Goal: Navigation & Orientation: Find specific page/section

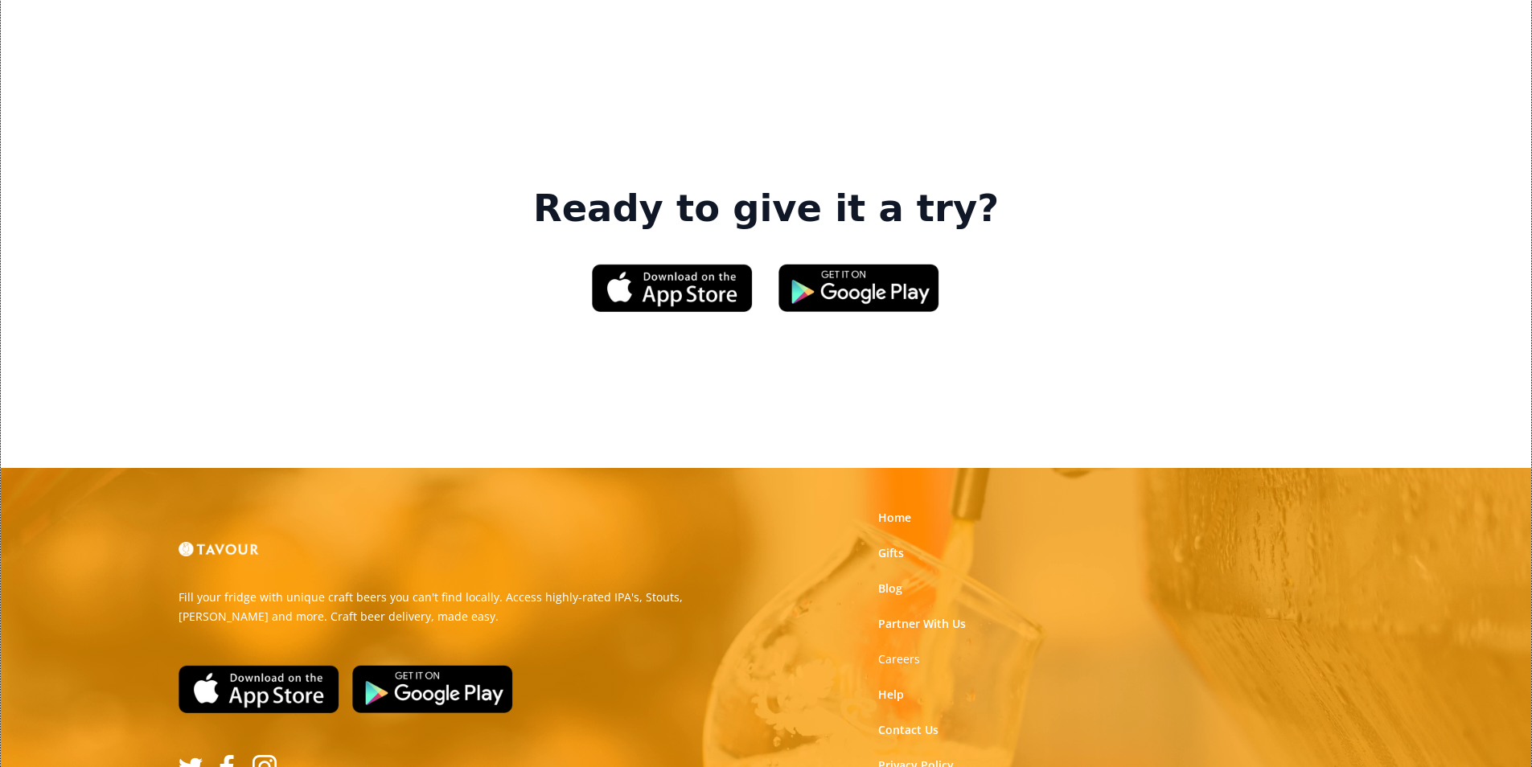
scroll to position [2413, 0]
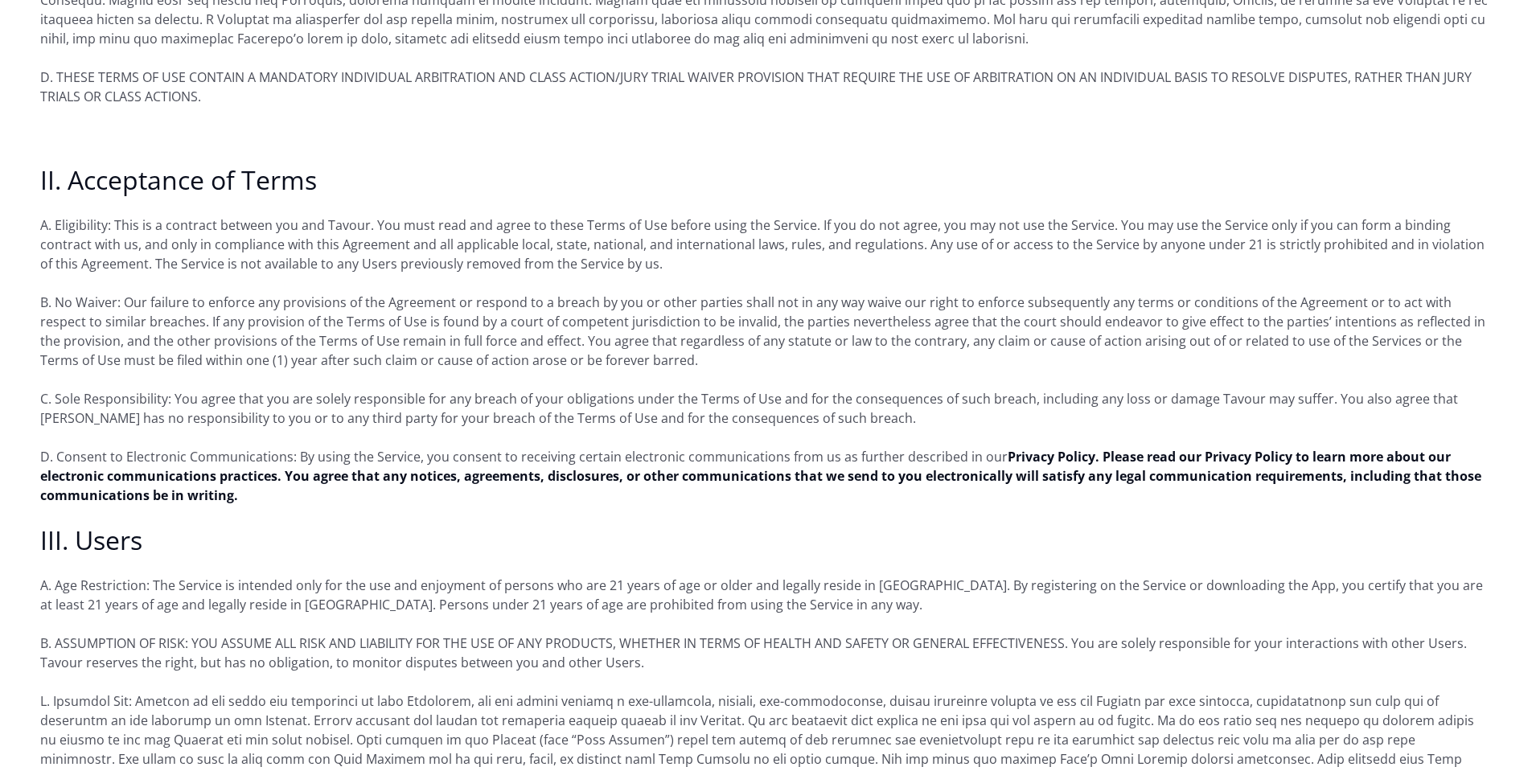
scroll to position [885, 0]
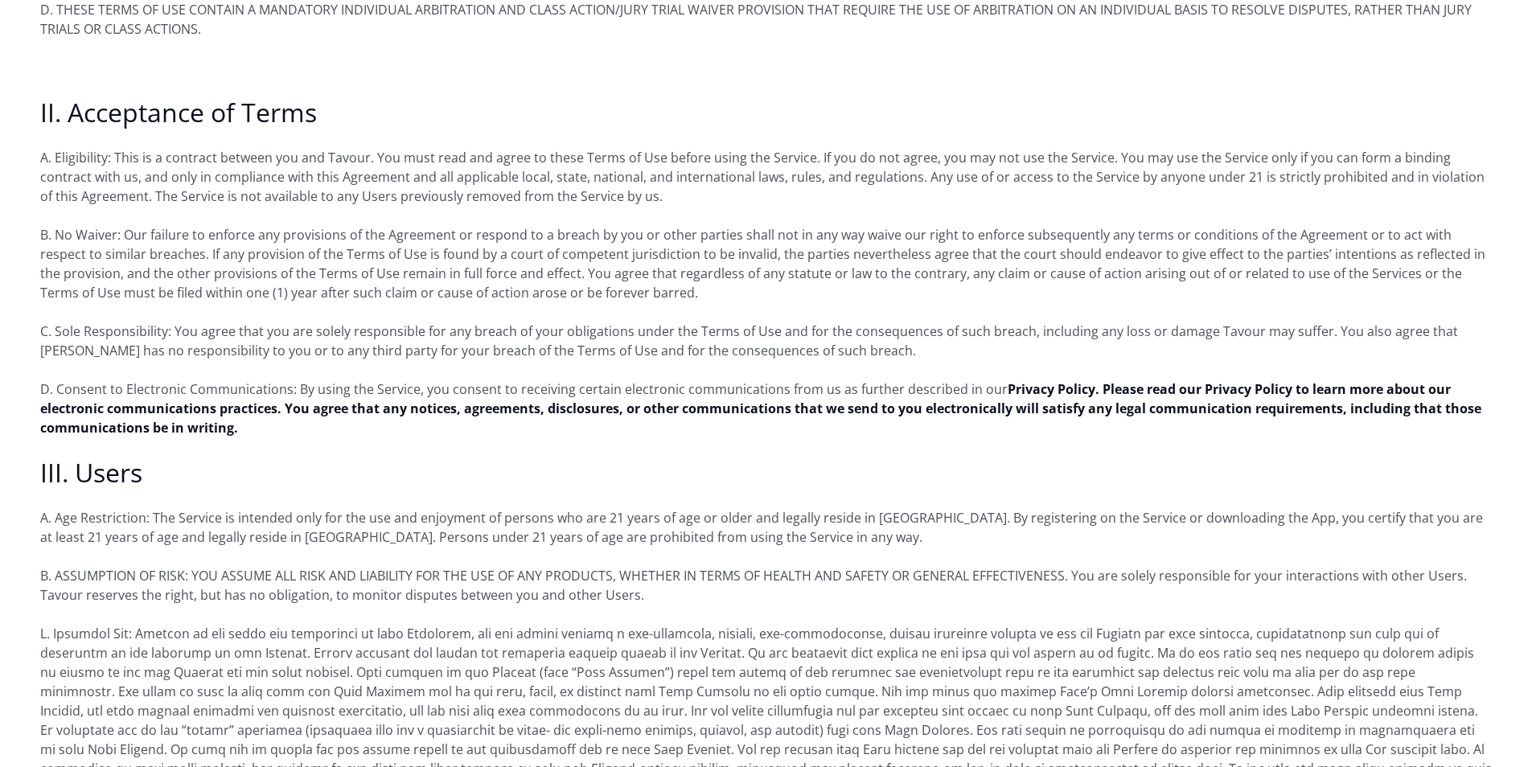
click at [597, 409] on p "D. Consent to Electronic Communications: By using the Service, you consent to r…" at bounding box center [766, 409] width 1452 height 58
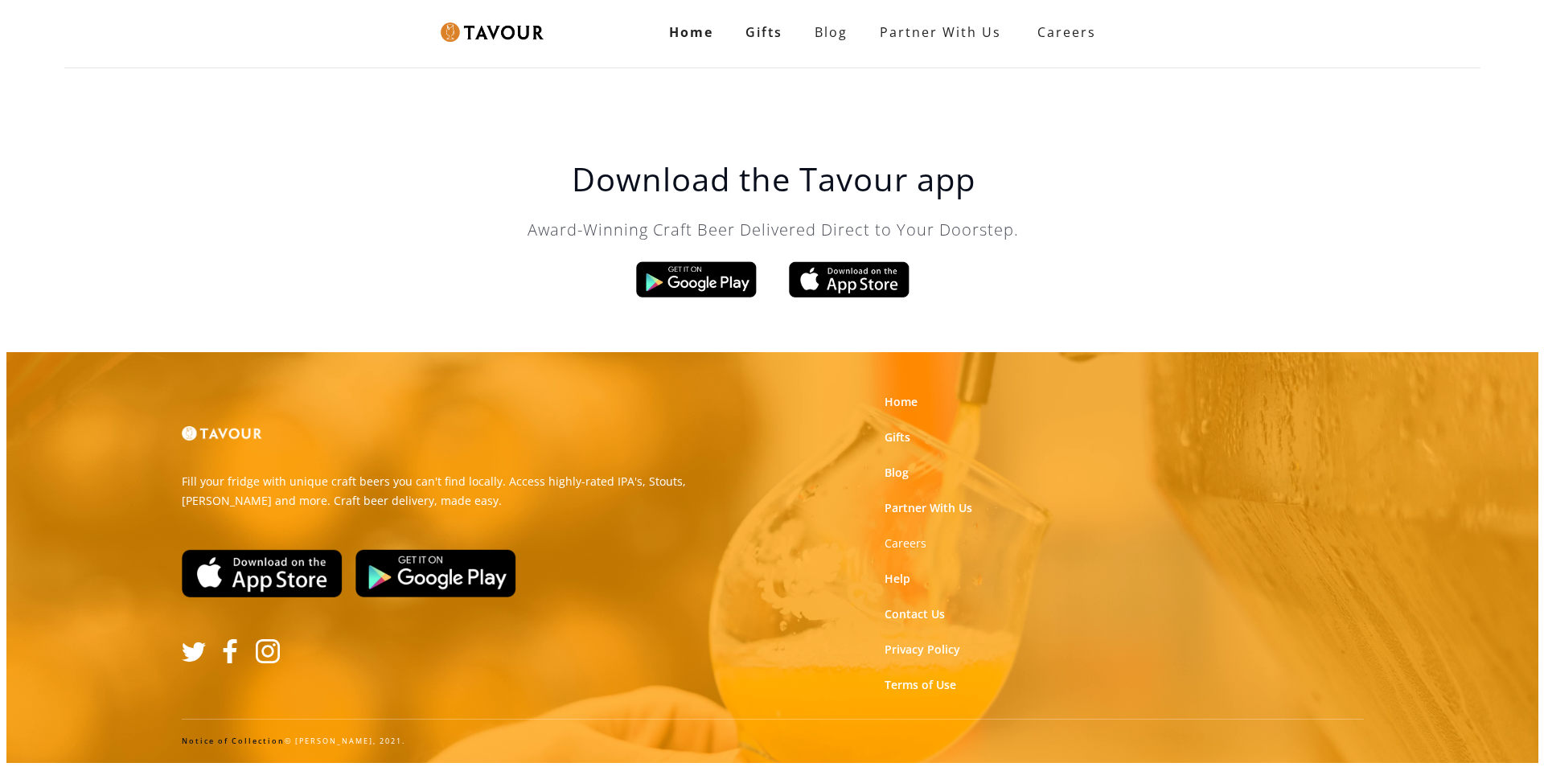
scroll to position [0, 0]
click at [903, 401] on link "Home" at bounding box center [901, 402] width 33 height 16
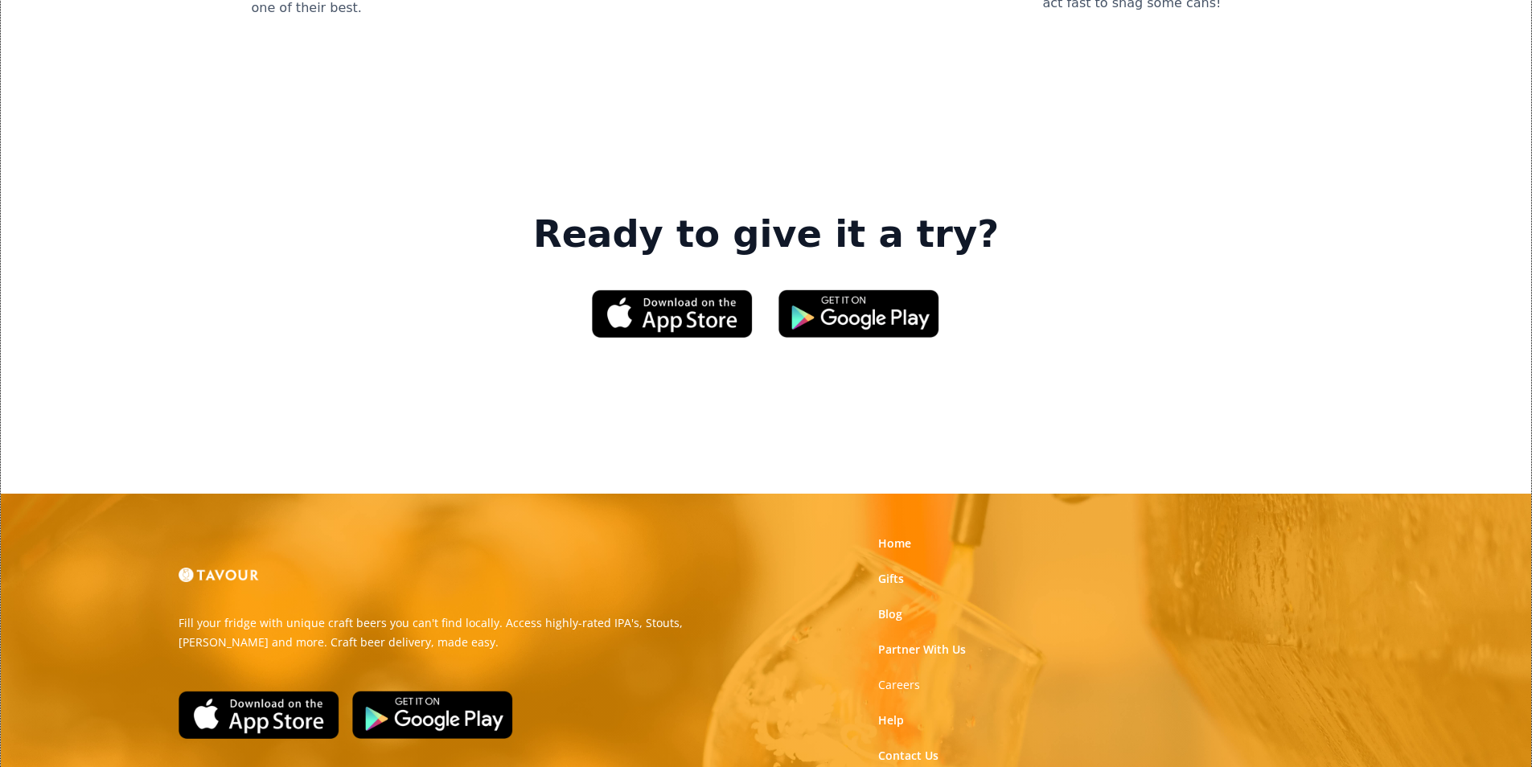
scroll to position [2434, 0]
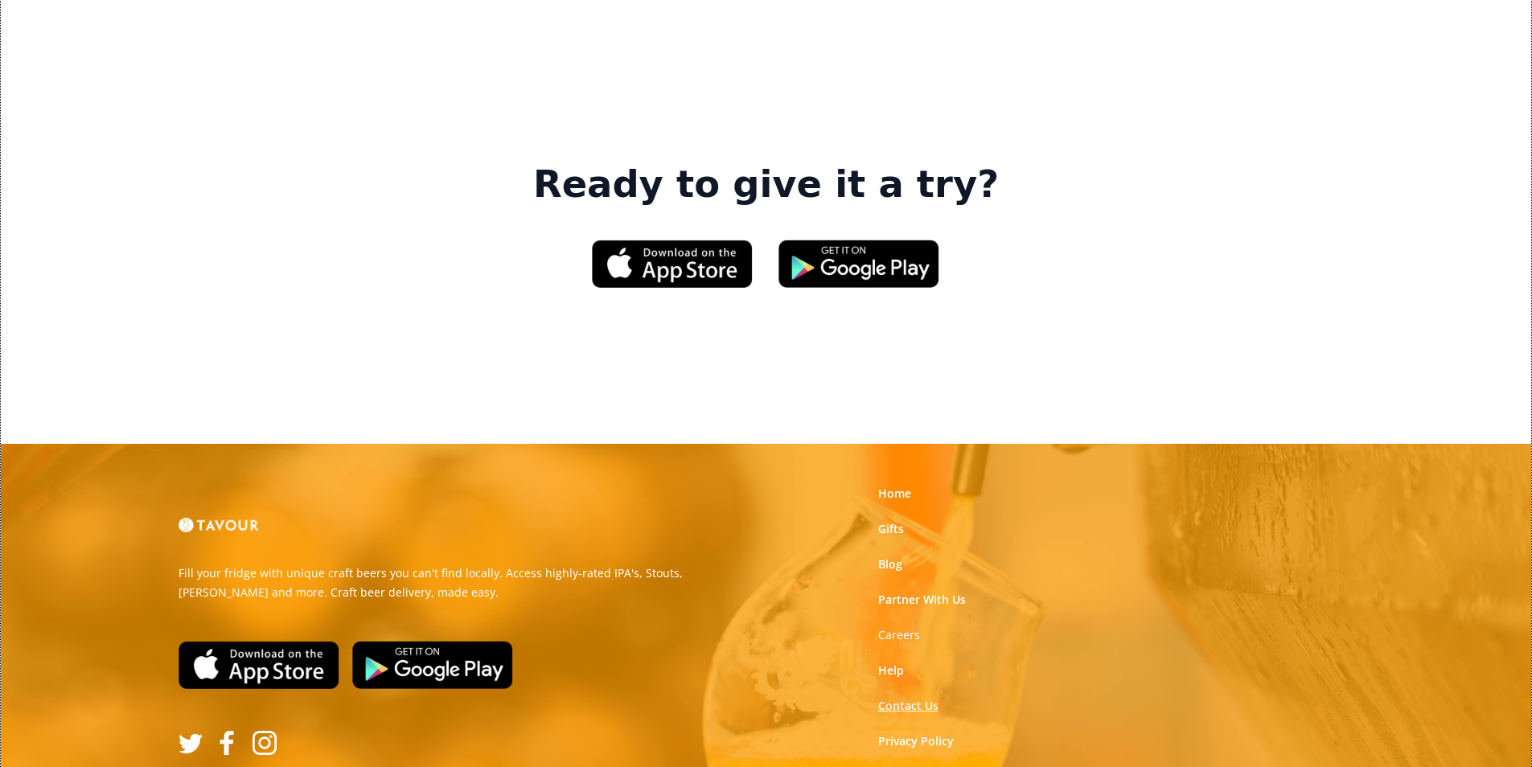
click at [925, 698] on link "Contact Us" at bounding box center [908, 706] width 60 height 16
